Goal: Task Accomplishment & Management: Use online tool/utility

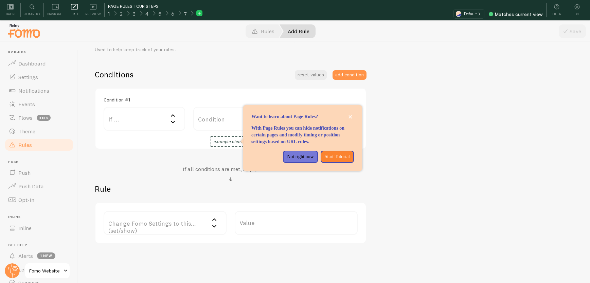
click at [110, 15] on div "1" at bounding box center [109, 14] width 12 height 8
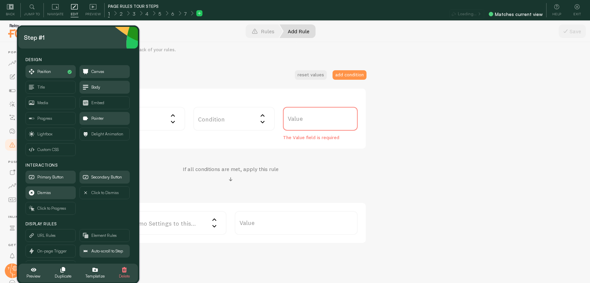
scroll to position [20, 0]
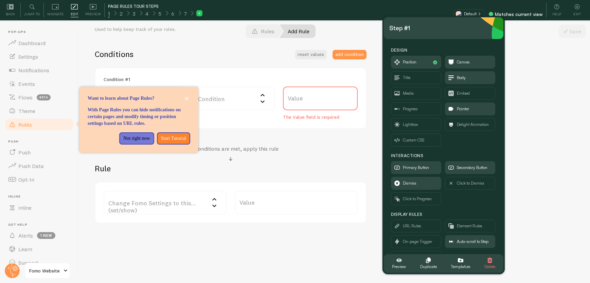
drag, startPoint x: 93, startPoint y: 37, endPoint x: 458, endPoint y: 27, distance: 364.7
click at [458, 27] on div "Step #1" at bounding box center [443, 28] width 109 height 11
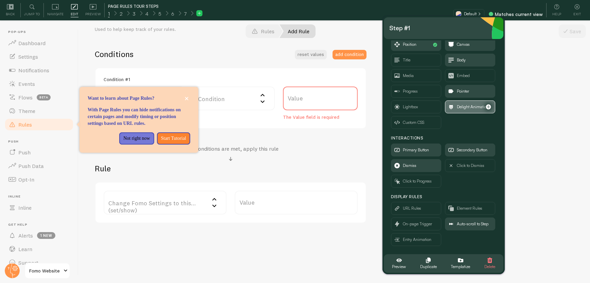
scroll to position [19, 0]
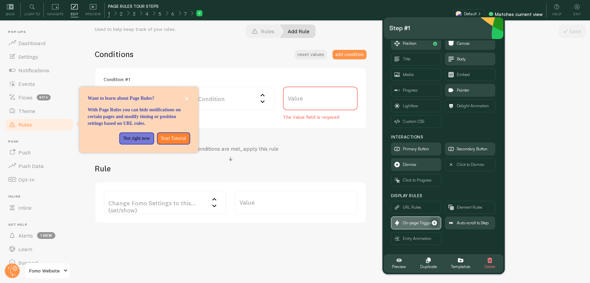
click at [411, 221] on span "On-page Trigger" at bounding box center [417, 222] width 29 height 7
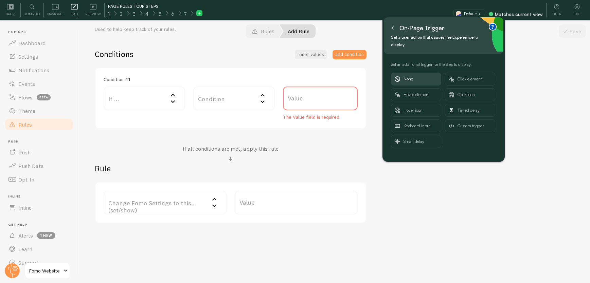
scroll to position [0, 0]
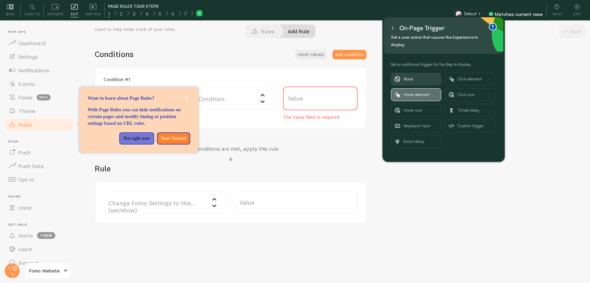
click at [418, 89] on span "Hover element" at bounding box center [420, 95] width 34 height 12
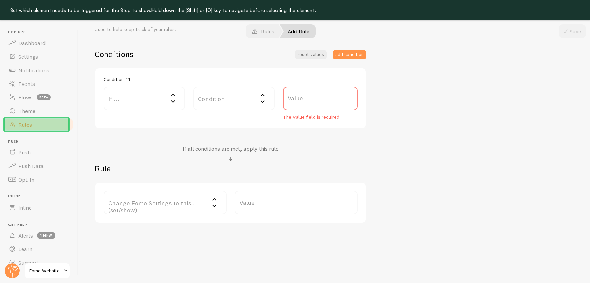
click at [59, 124] on link "Rules" at bounding box center [39, 125] width 70 height 14
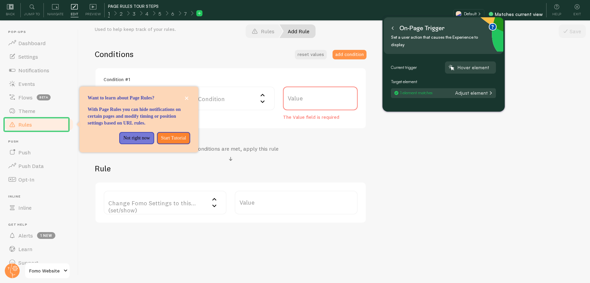
click at [391, 24] on button at bounding box center [392, 28] width 7 height 11
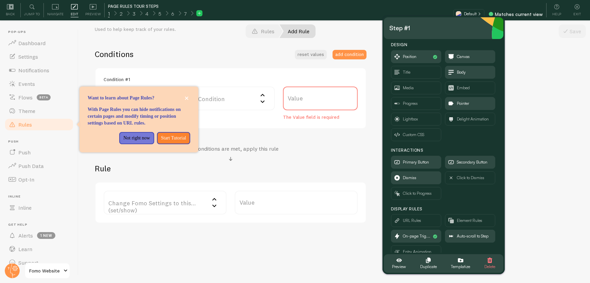
scroll to position [19, 0]
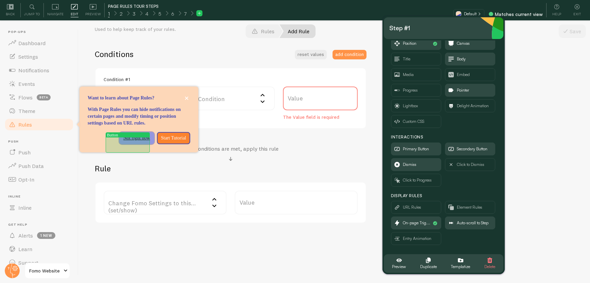
click at [138, 142] on p "Not right now" at bounding box center [136, 138] width 27 height 7
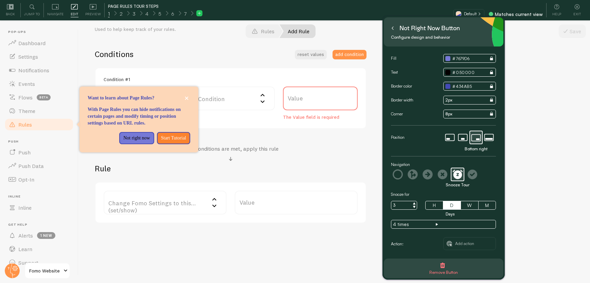
scroll to position [0, 0]
click at [465, 244] on span "Add action" at bounding box center [464, 243] width 19 height 7
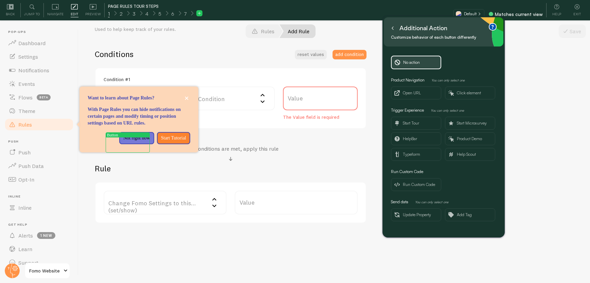
click at [393, 28] on icon at bounding box center [392, 27] width 3 height 3
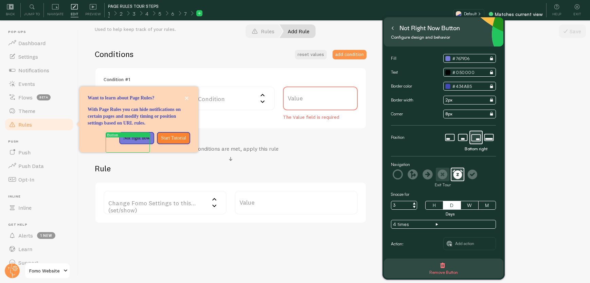
click at [444, 172] on icon at bounding box center [443, 175] width 10 height 10
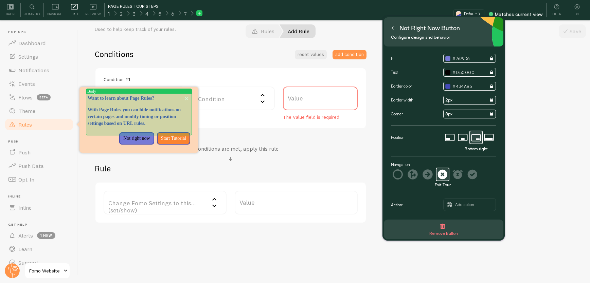
click at [151, 127] on p "With Page Rules you can hide notifications on certain pages and modify timing o…" at bounding box center [139, 117] width 103 height 20
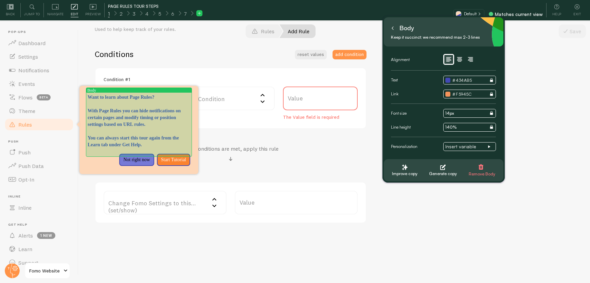
click at [90, 144] on p "You can always start this tour again from the Learn tab under Get Help." at bounding box center [139, 142] width 103 height 14
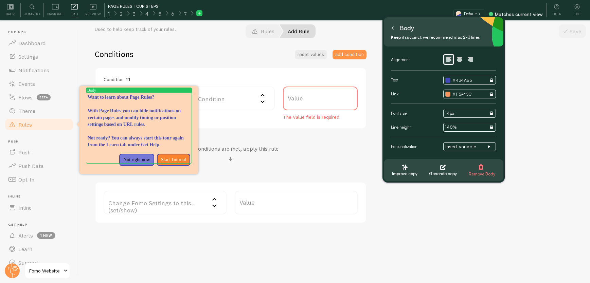
click at [333, 142] on div "Conditions reset values add condition Condition #1 If ... If user is on... URL …" at bounding box center [231, 136] width 272 height 174
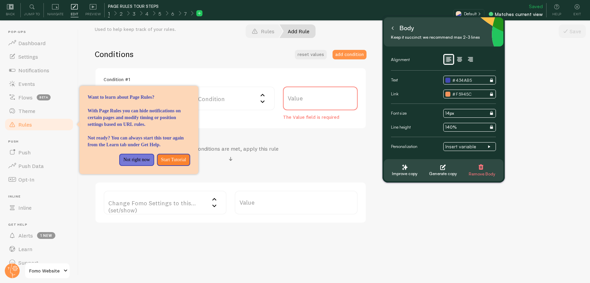
click at [391, 28] on icon at bounding box center [392, 27] width 3 height 3
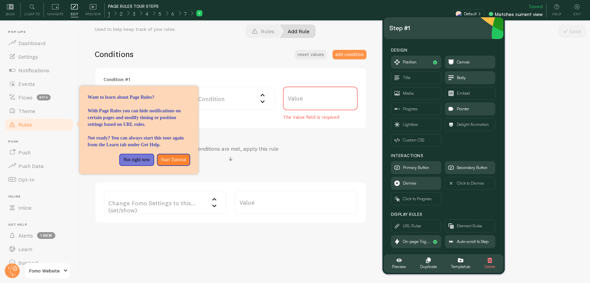
click at [297, 195] on label "Value" at bounding box center [296, 203] width 123 height 24
click at [297, 195] on input "Value" at bounding box center [296, 203] width 123 height 24
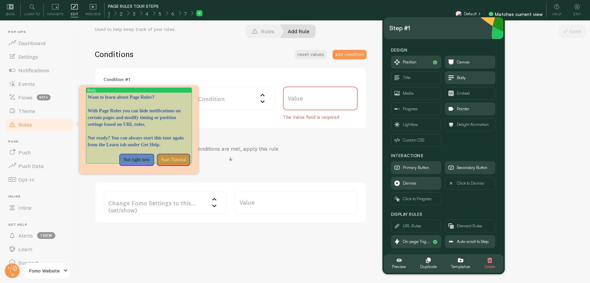
click at [125, 95] on p "Want to learn about Page Rules?" at bounding box center [139, 97] width 103 height 7
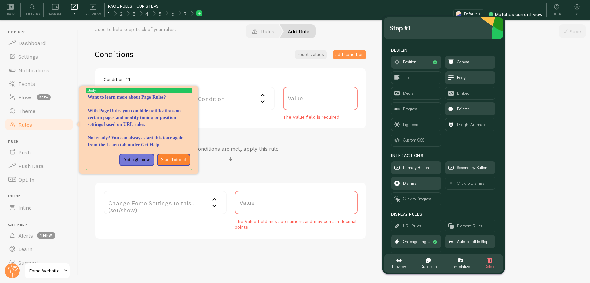
click at [328, 148] on div "If all conditions are met, apply this rule" at bounding box center [231, 154] width 272 height 18
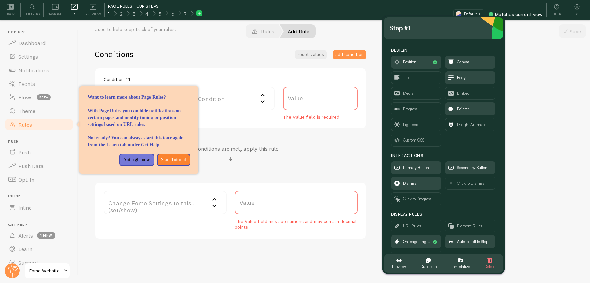
click at [210, 69] on div "Condition #1 If ... If user is on... URL Path URL Parameter Home page Mobile Br…" at bounding box center [231, 99] width 272 height 62
click at [561, 59] on div "My page rule Title Example: Checkout Page Description Used to help keep track o…" at bounding box center [334, 98] width 479 height 282
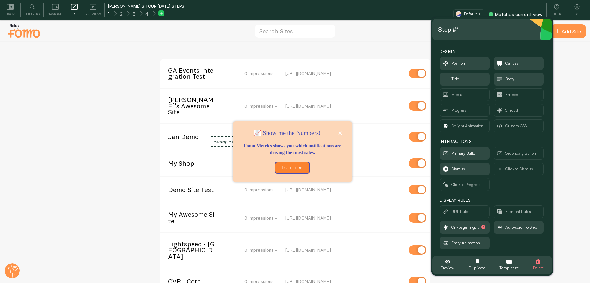
drag, startPoint x: 126, startPoint y: 40, endPoint x: 514, endPoint y: 28, distance: 388.5
click at [514, 28] on div "Step #1" at bounding box center [492, 29] width 109 height 11
click at [53, 10] on div "Navigate" at bounding box center [55, 10] width 23 height 14
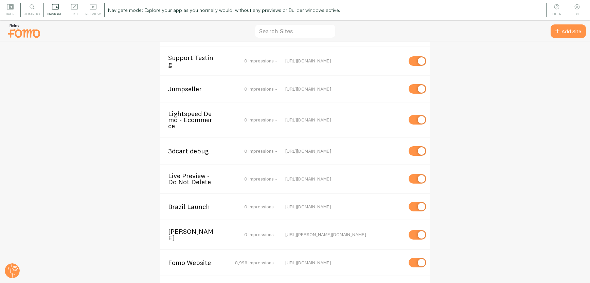
scroll to position [632, 0]
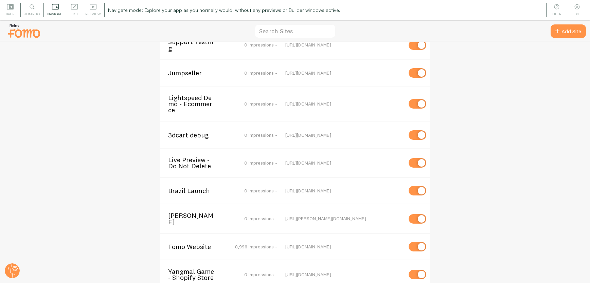
click at [193, 244] on span "Fomo Website" at bounding box center [195, 247] width 55 height 6
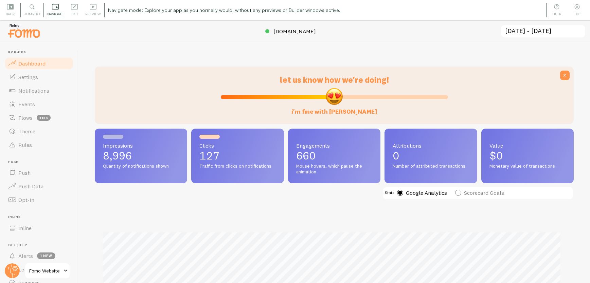
scroll to position [178, 474]
click at [74, 6] on icon at bounding box center [74, 6] width 7 height 7
